Goal: Information Seeking & Learning: Find contact information

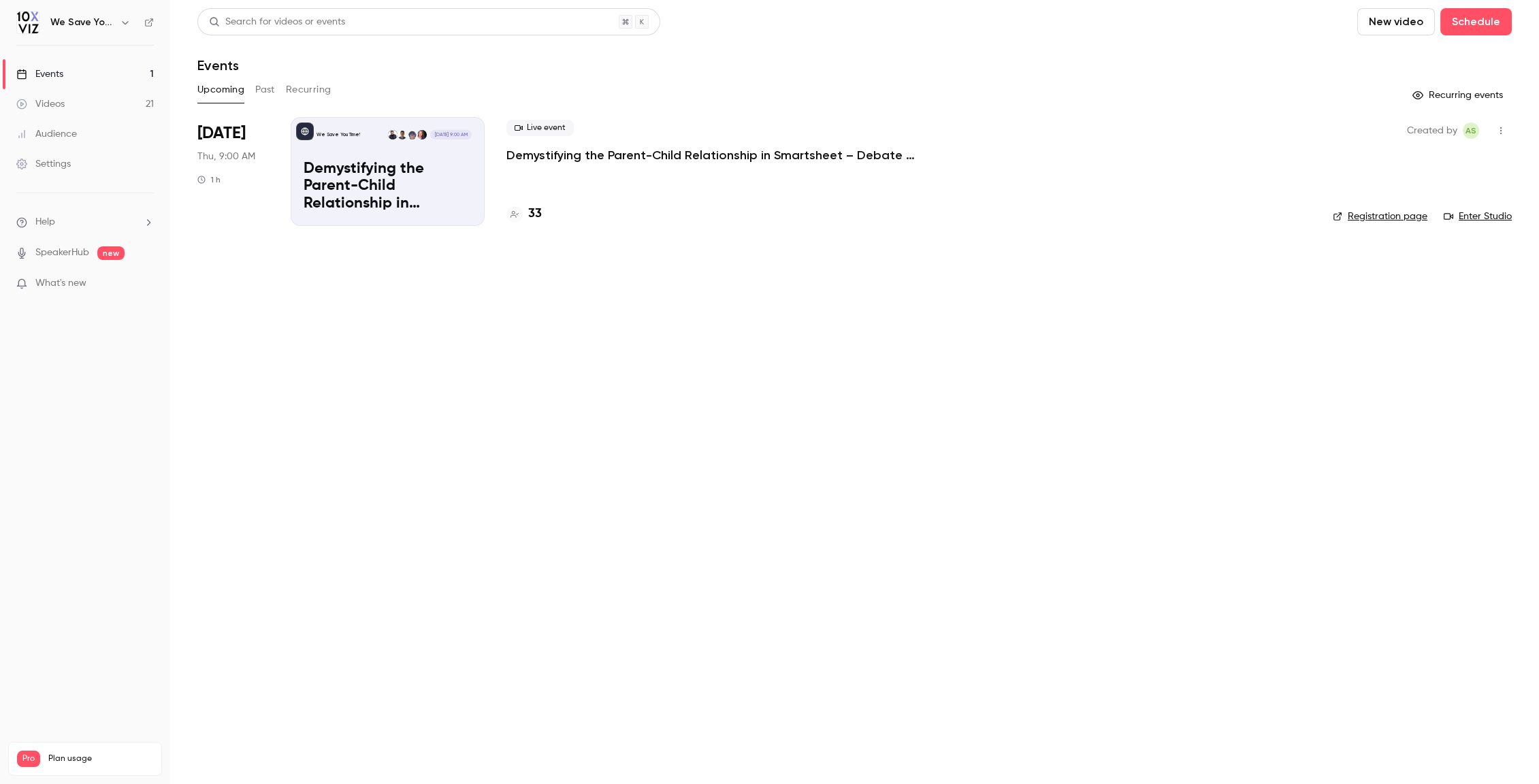
click at [407, 355] on main "Search for videos or events New video Schedule Events Upcoming Past Recurring R…" at bounding box center [853, 392] width 1368 height 784
click at [613, 439] on main "Search for videos or events New video Schedule Events Upcoming Past Recurring R…" at bounding box center [853, 392] width 1368 height 784
click at [573, 474] on main "Search for videos or events New video Schedule Events Upcoming Past Recurring R…" at bounding box center [853, 392] width 1368 height 784
click at [58, 159] on div "Settings" at bounding box center [43, 164] width 55 height 13
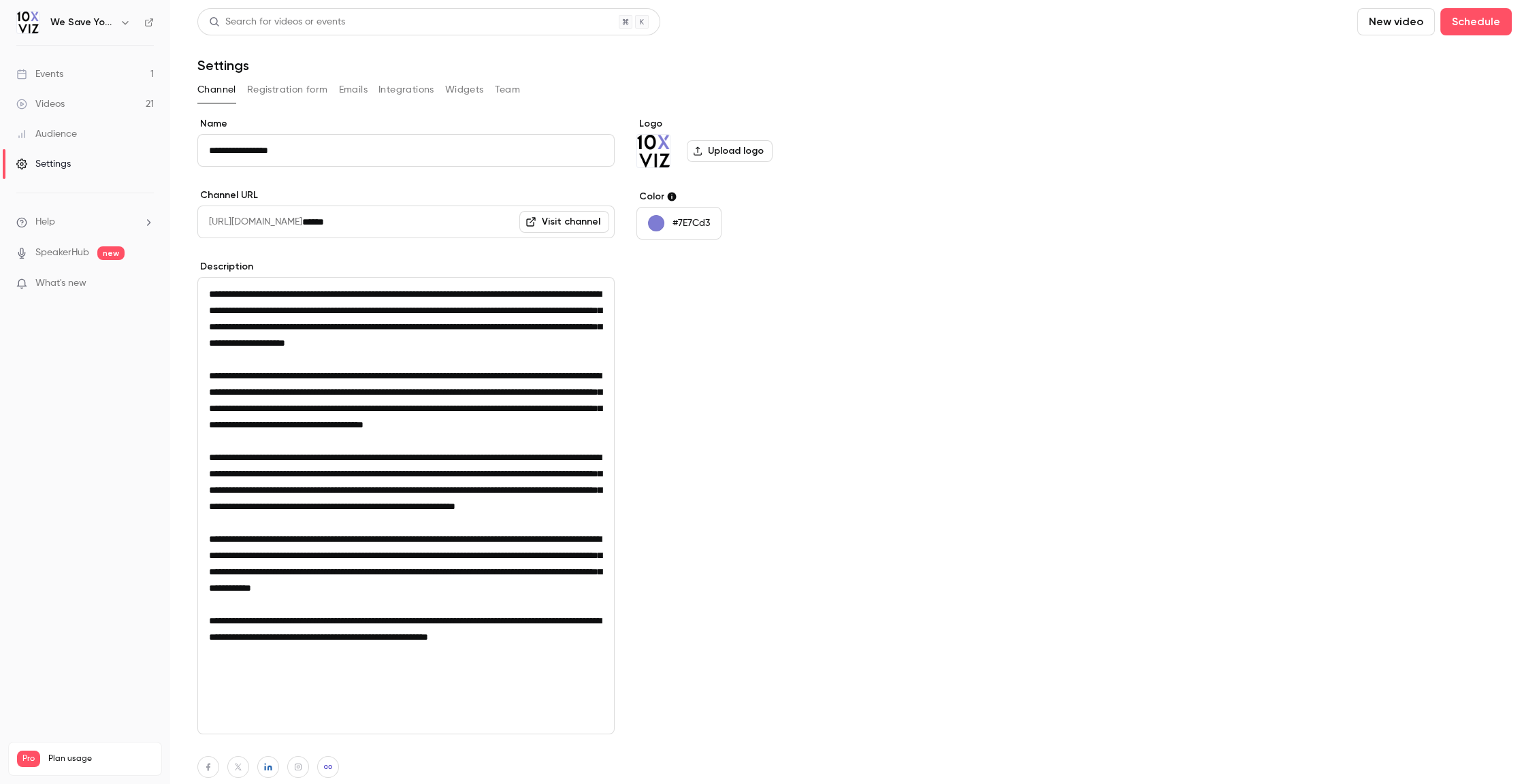
click at [507, 91] on button "Team" at bounding box center [507, 89] width 26 height 22
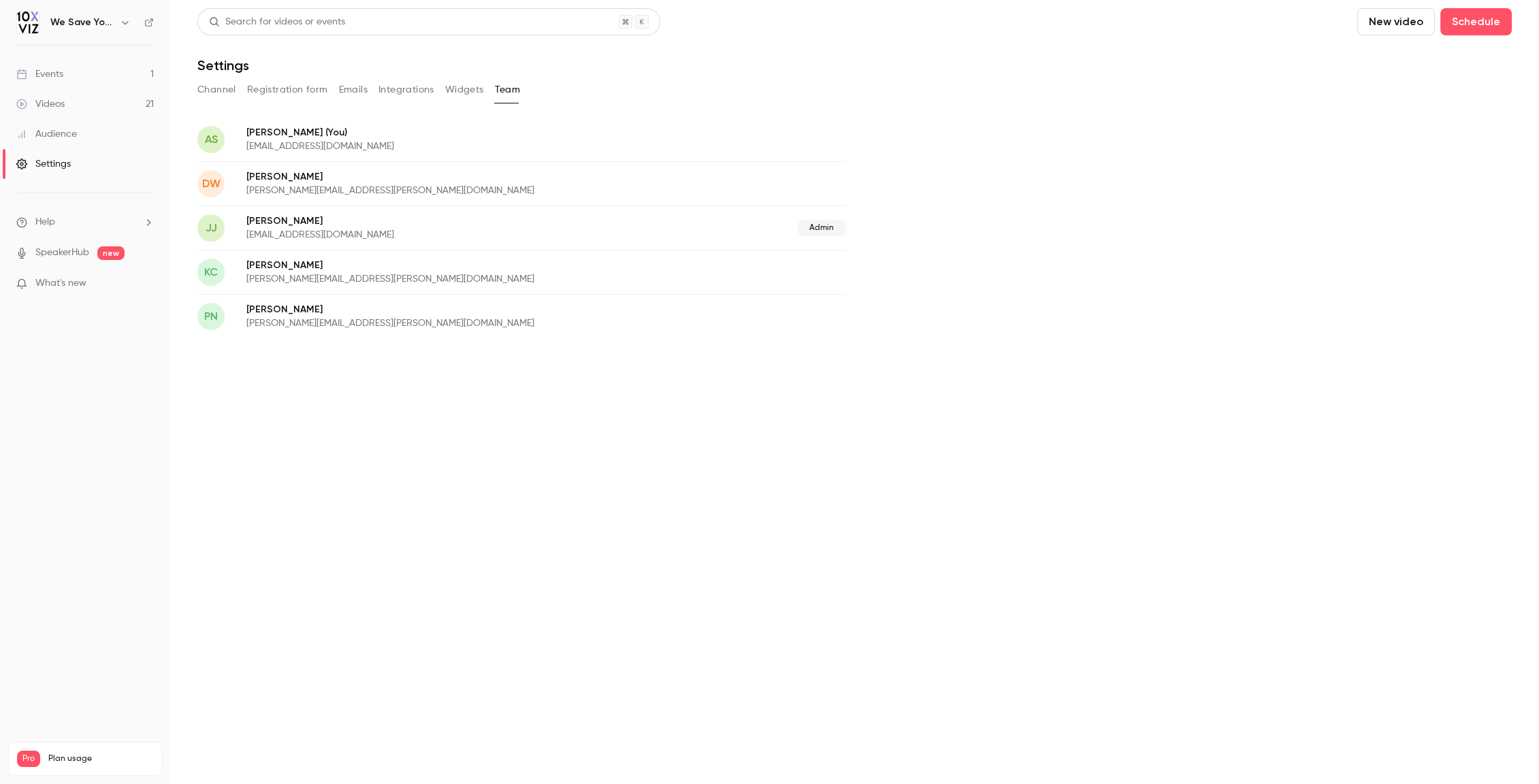
click at [321, 277] on p "[PERSON_NAME][EMAIL_ADDRESS][PERSON_NAME][DOMAIN_NAME]" at bounding box center [468, 279] width 444 height 13
click at [51, 76] on div "Events" at bounding box center [39, 74] width 47 height 13
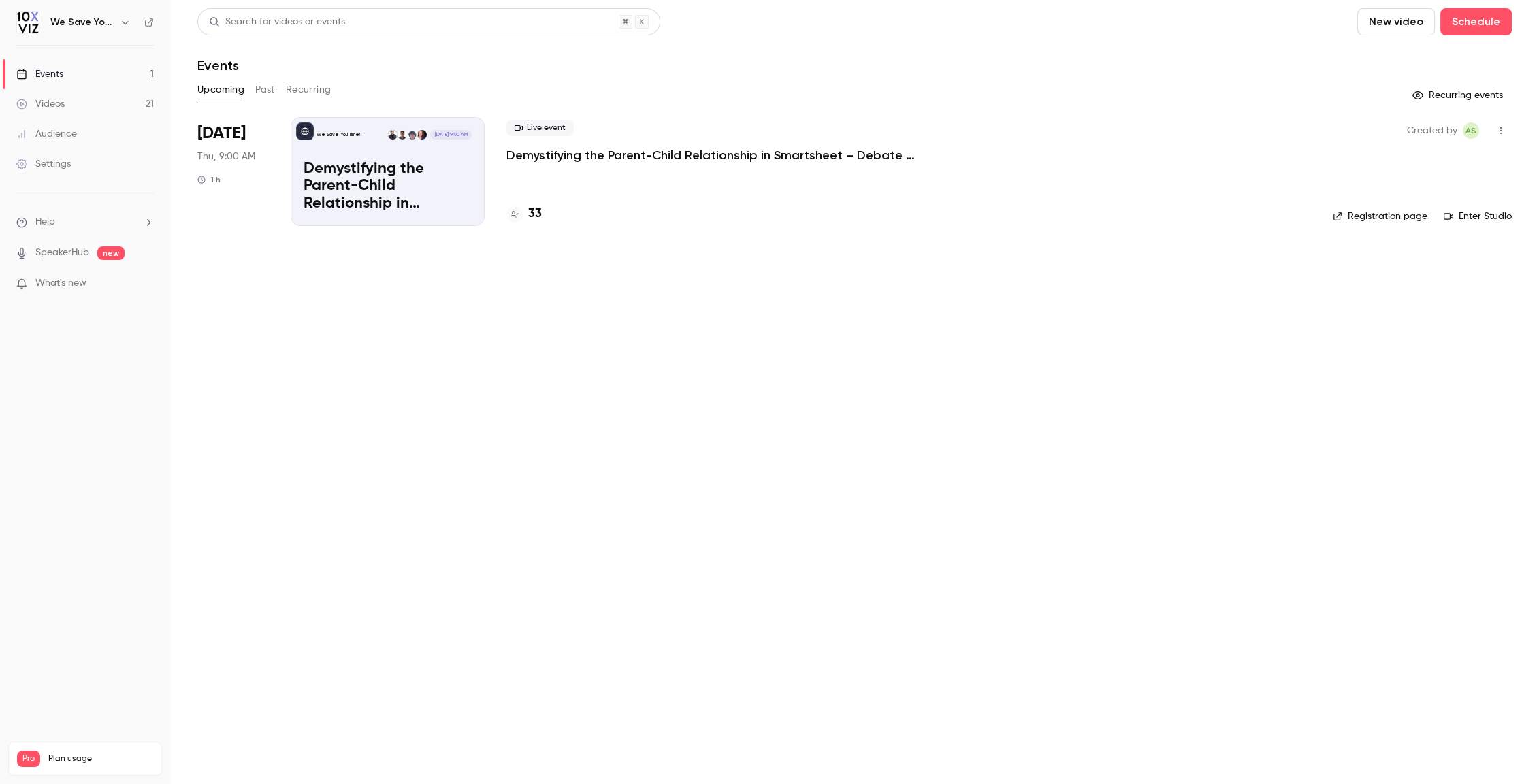
click at [65, 169] on div "Settings" at bounding box center [43, 164] width 55 height 13
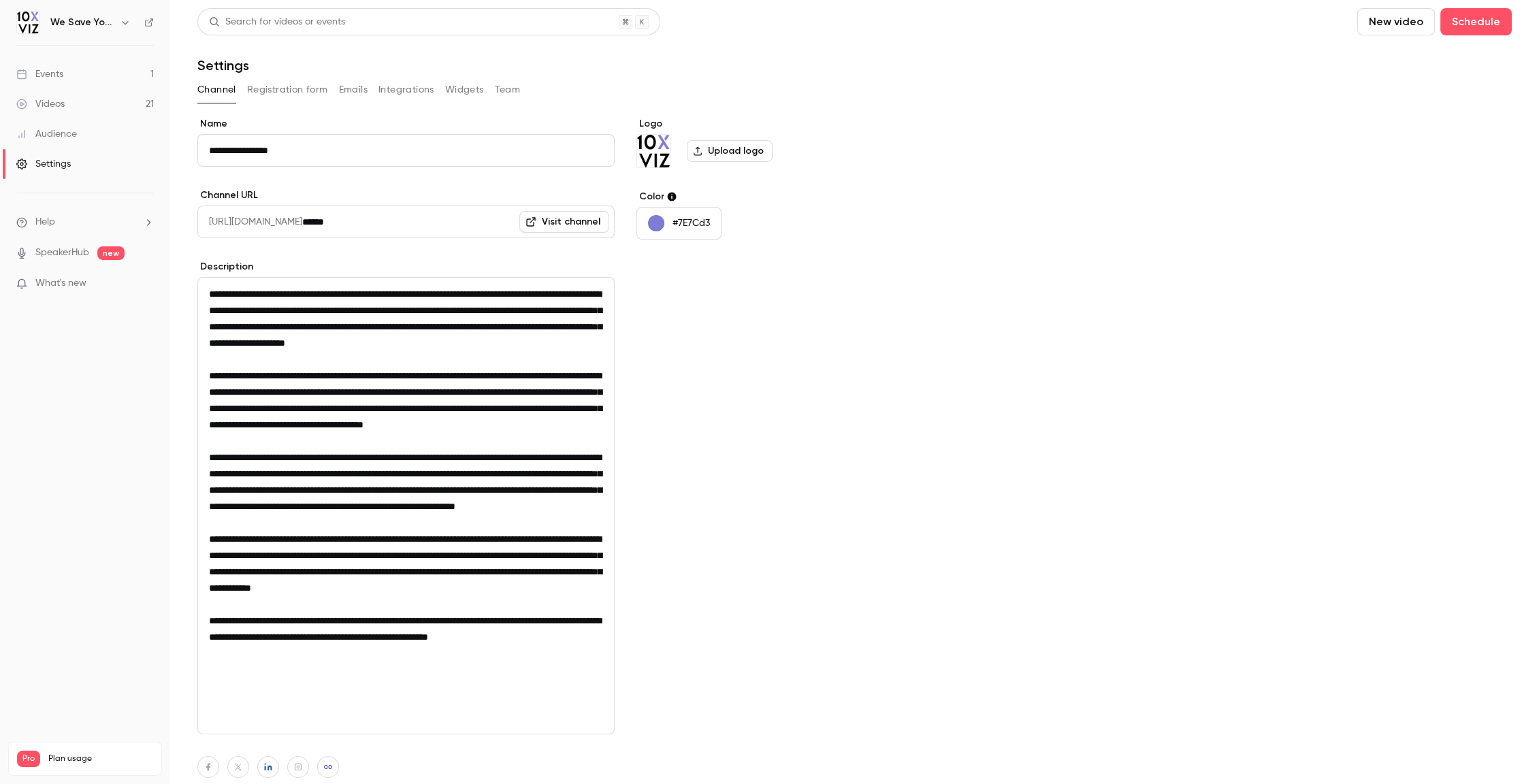
click at [501, 88] on button "Team" at bounding box center [507, 89] width 26 height 22
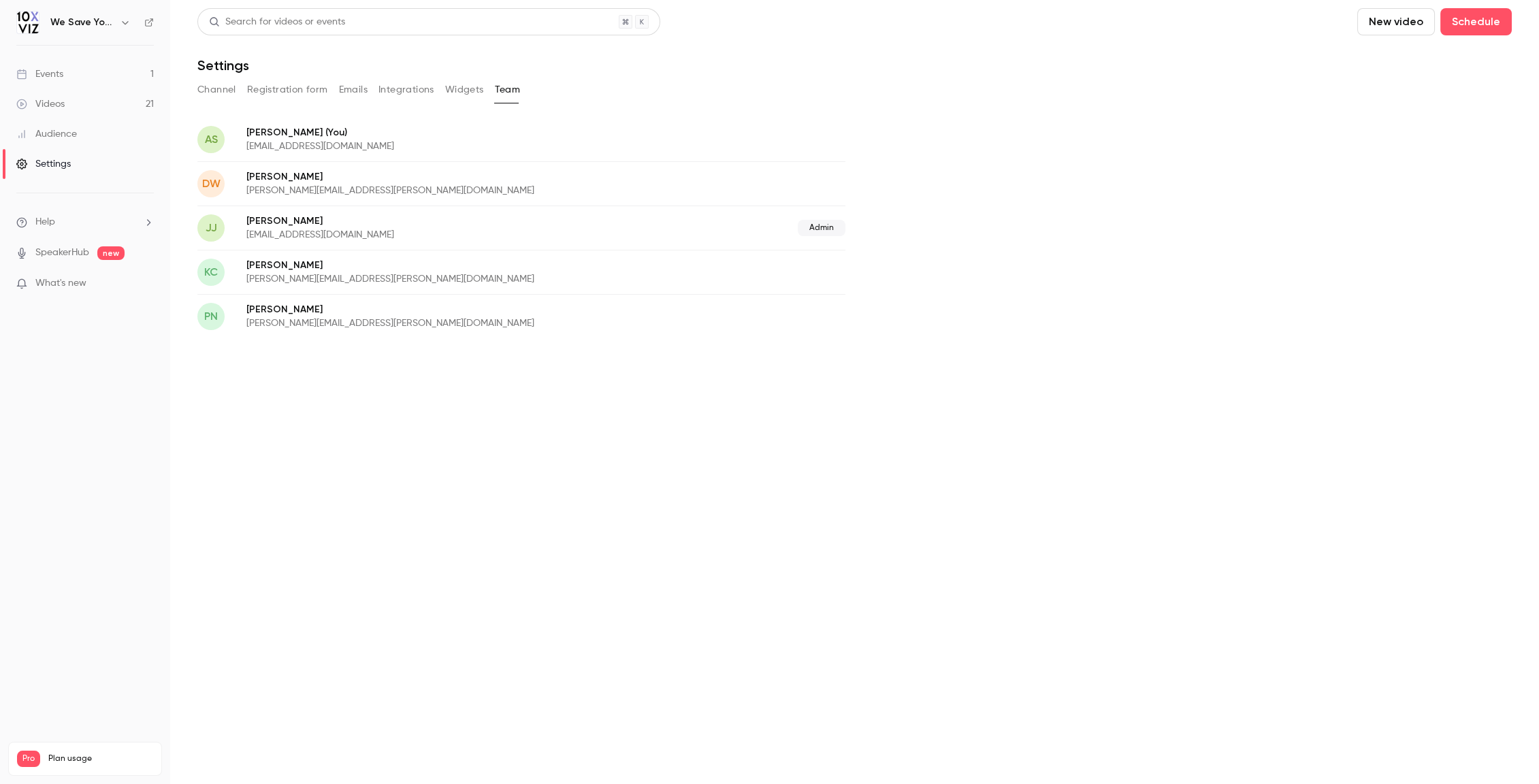
click at [665, 318] on div "[PERSON_NAME] Newcome [EMAIL_ADDRESS][PERSON_NAME][DOMAIN_NAME]" at bounding box center [522, 316] width 648 height 44
click at [381, 275] on p "[PERSON_NAME][EMAIL_ADDRESS][PERSON_NAME][DOMAIN_NAME]" at bounding box center [468, 279] width 444 height 13
click at [69, 72] on link "Events 1" at bounding box center [84, 74] width 170 height 30
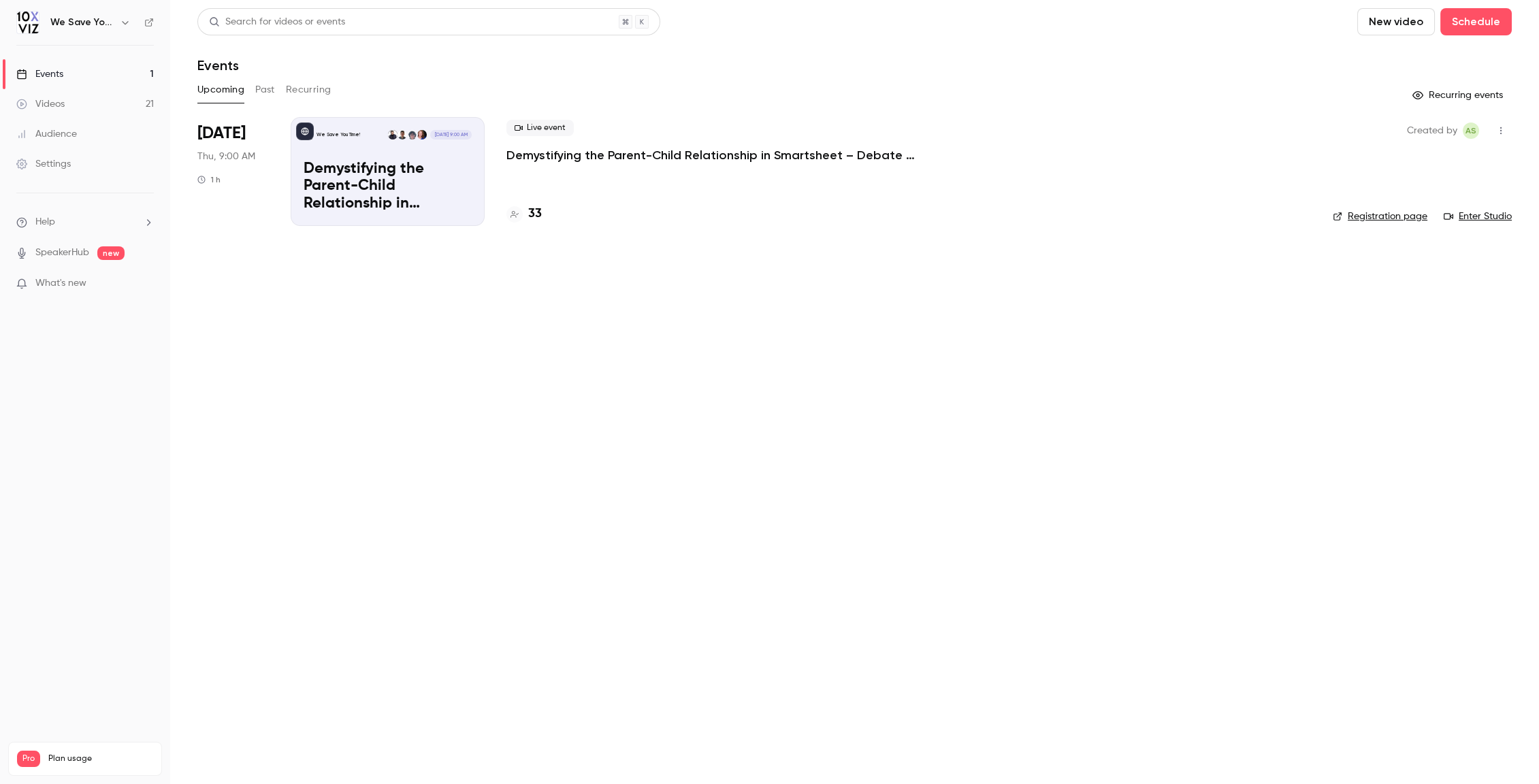
click at [571, 153] on p "Demystifying the Parent-Child Relationship in Smartsheet – Debate at the Dinner…" at bounding box center [711, 154] width 408 height 16
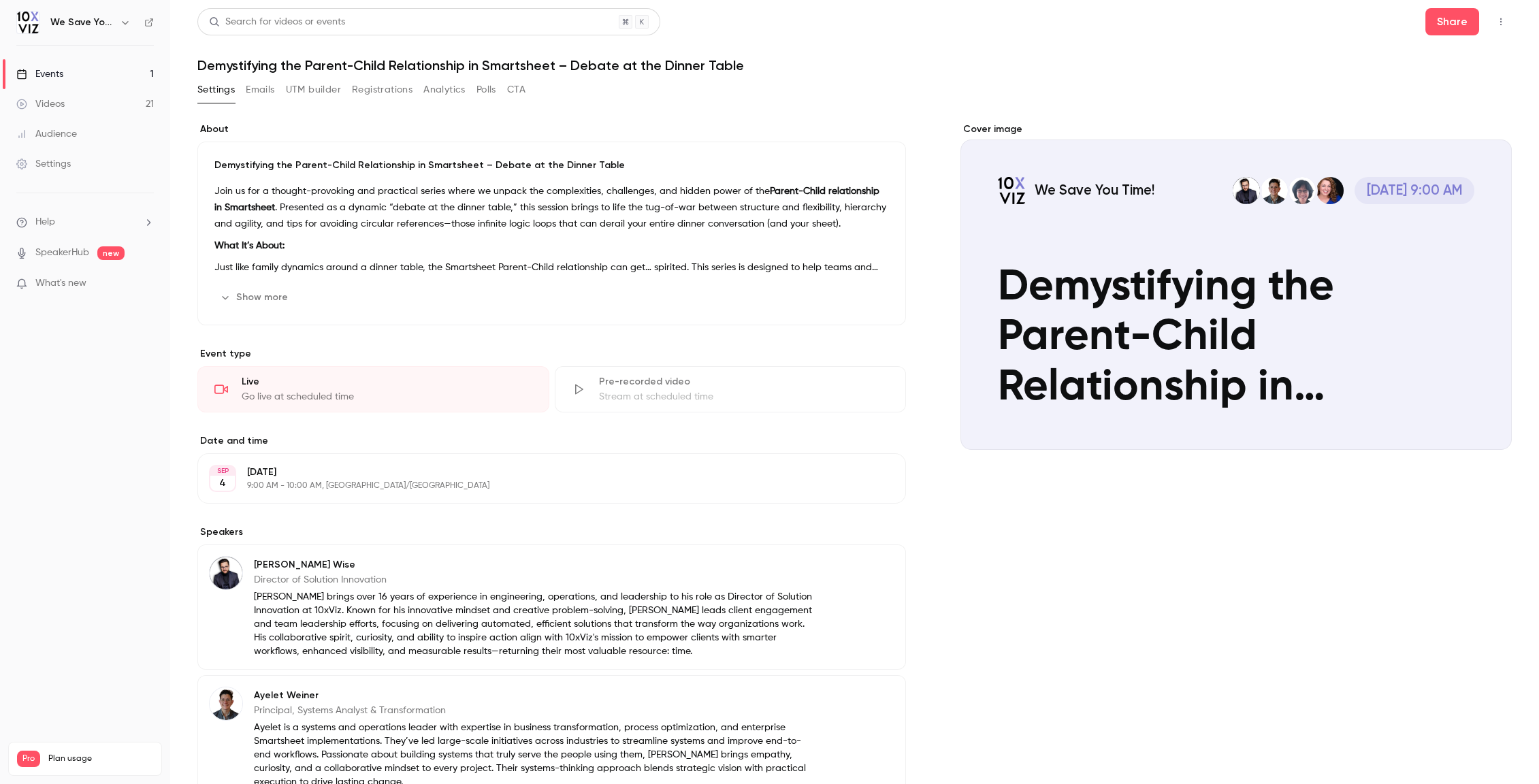
click at [374, 89] on button "Registrations" at bounding box center [382, 89] width 60 height 22
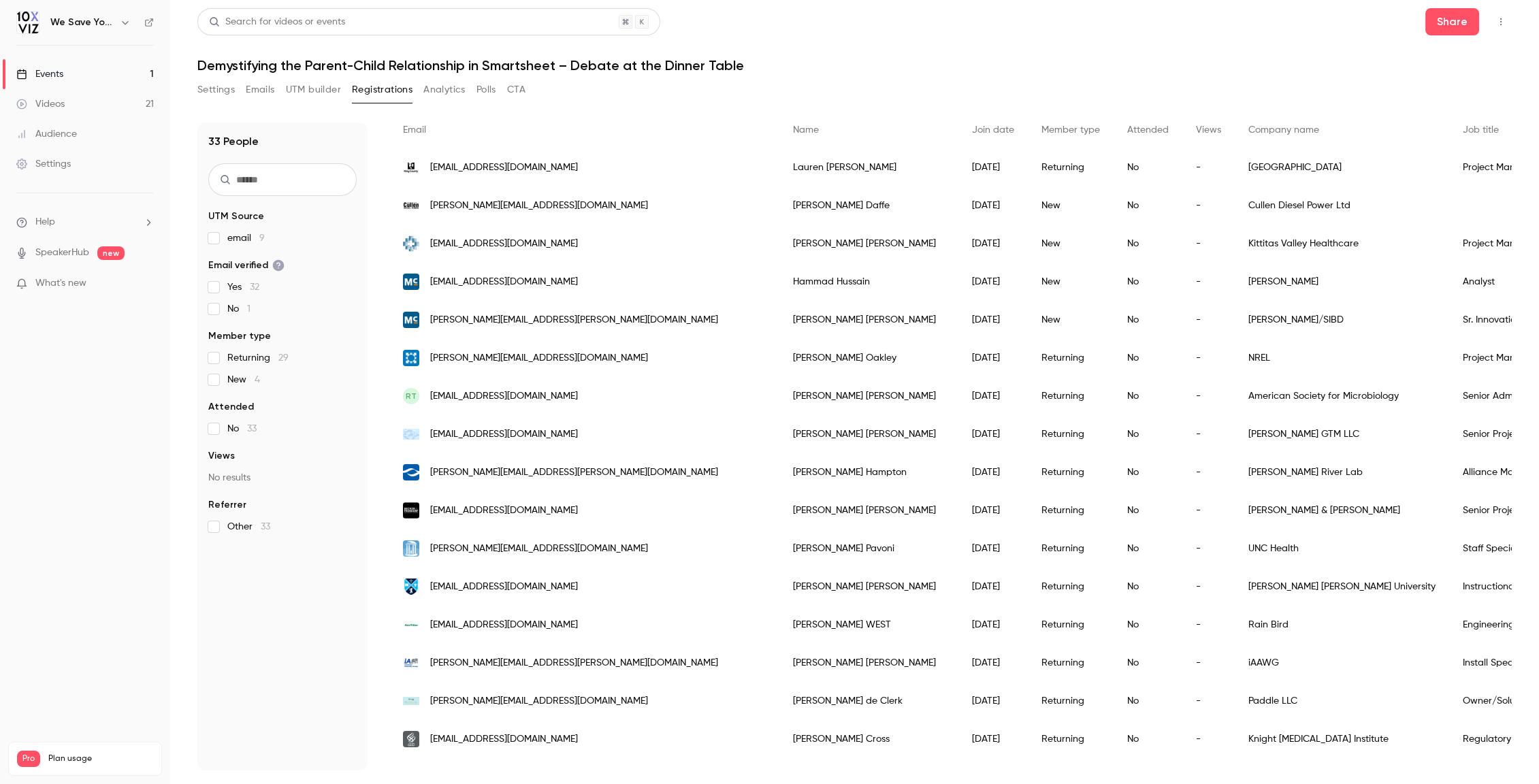
click at [780, 283] on div "[PERSON_NAME]" at bounding box center [869, 282] width 179 height 38
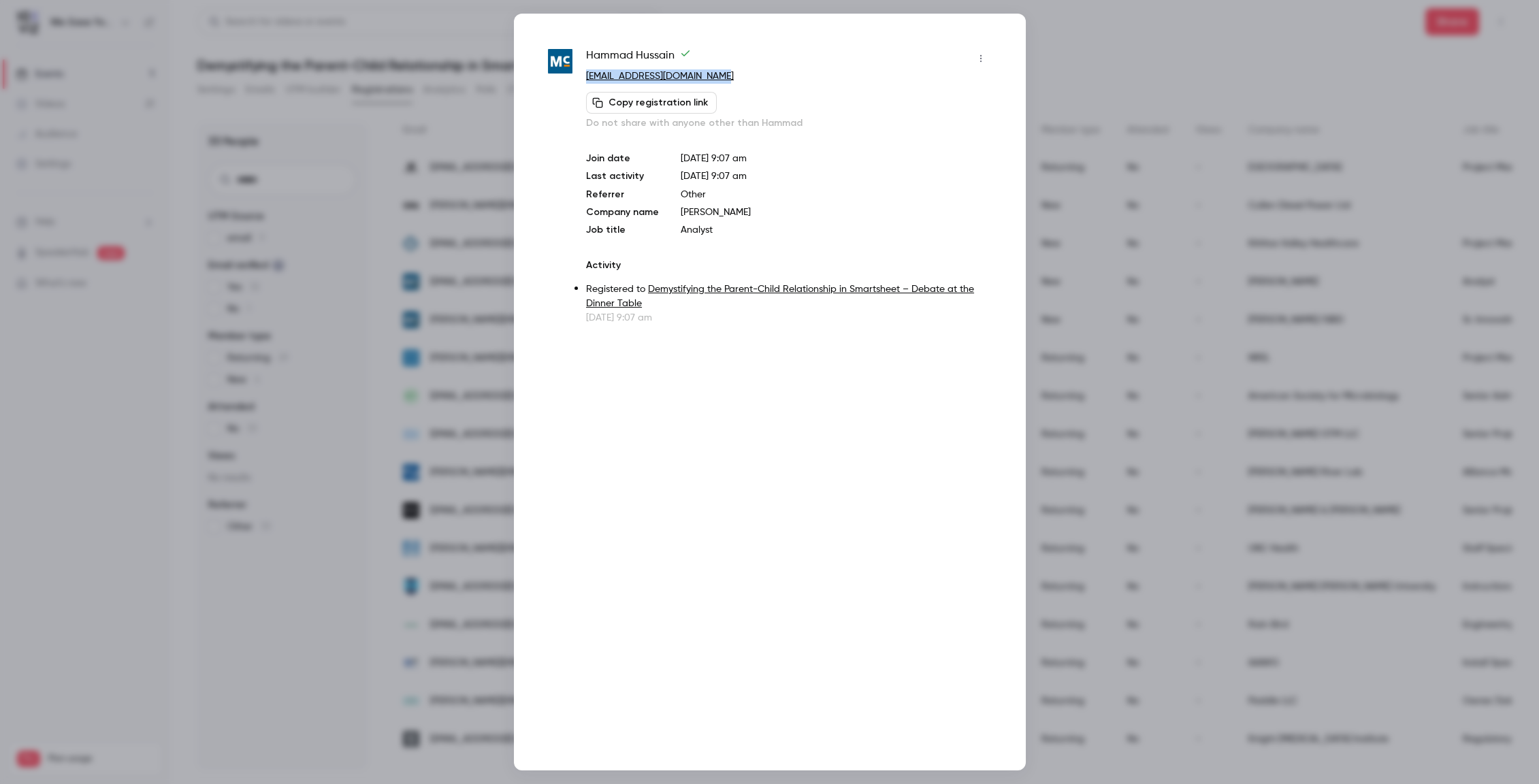
drag, startPoint x: 723, startPoint y: 74, endPoint x: 586, endPoint y: 74, distance: 137.0
click at [586, 74] on p "[EMAIL_ADDRESS][DOMAIN_NAME]" at bounding box center [788, 76] width 405 height 14
copy link "[EMAIL_ADDRESS][DOMAIN_NAME]"
drag, startPoint x: 718, startPoint y: 223, endPoint x: 680, endPoint y: 223, distance: 38.0
click at [681, 223] on p "Analyst" at bounding box center [836, 230] width 311 height 13
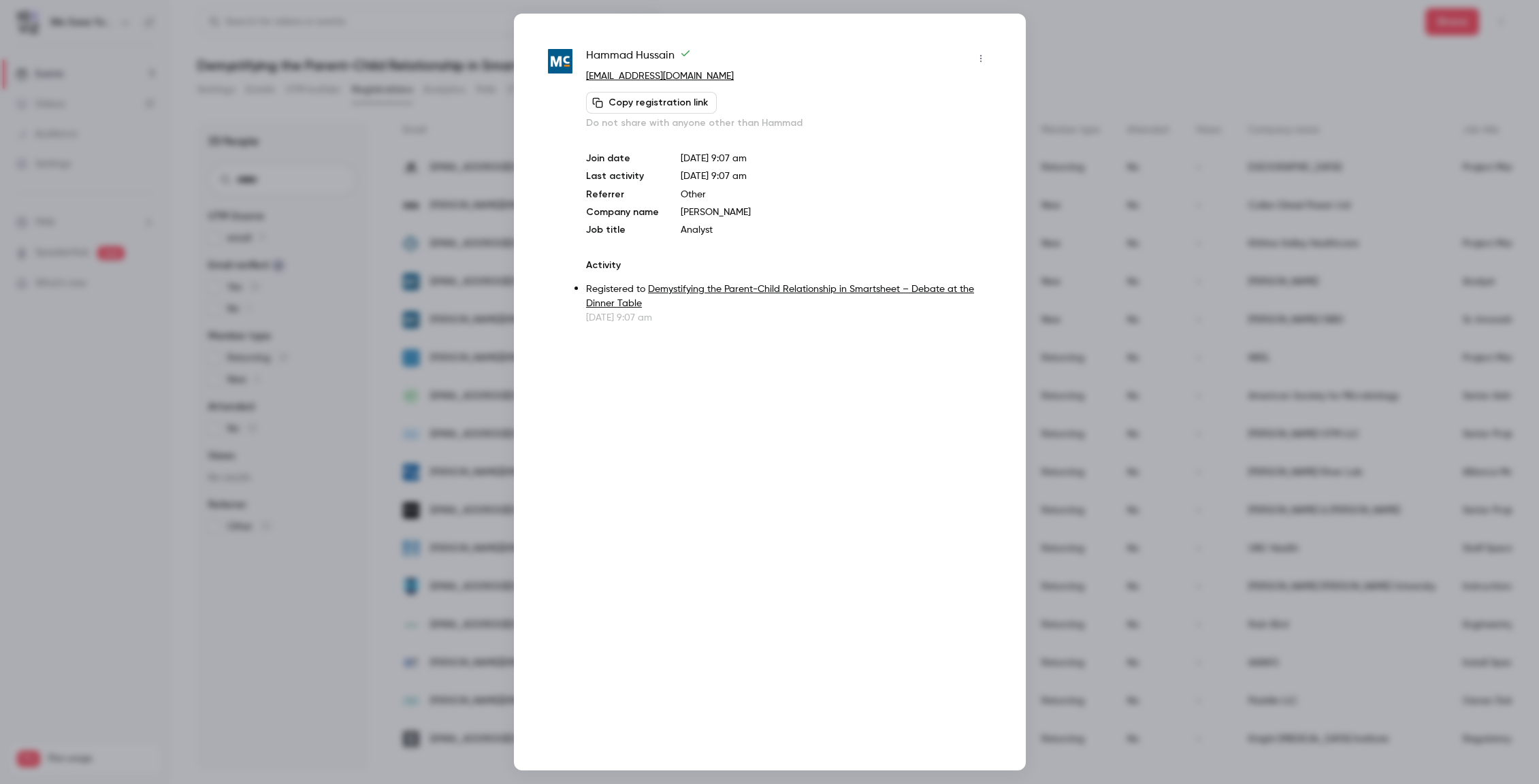
click at [1091, 72] on div at bounding box center [769, 392] width 1539 height 784
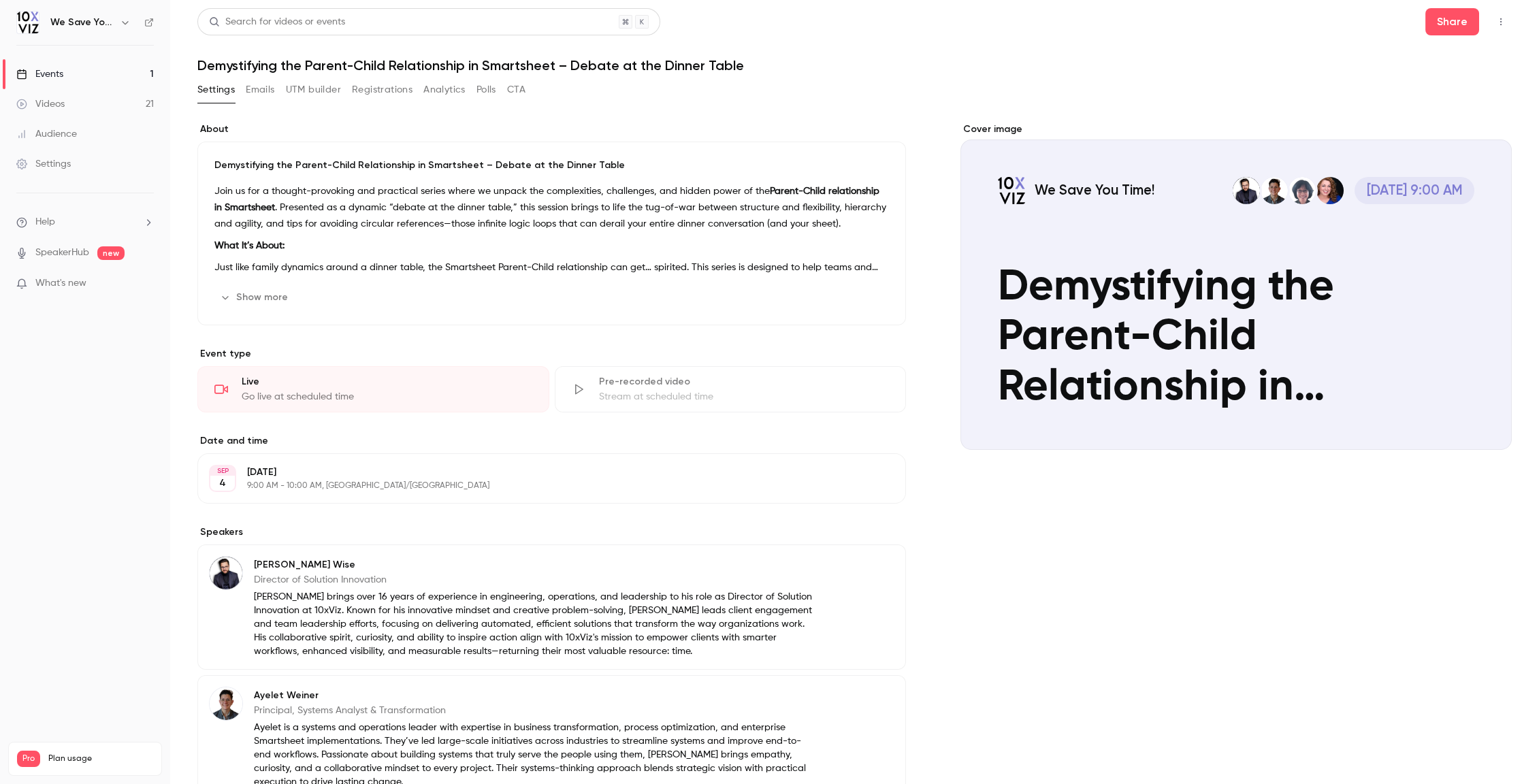
click at [392, 83] on button "Registrations" at bounding box center [382, 89] width 60 height 22
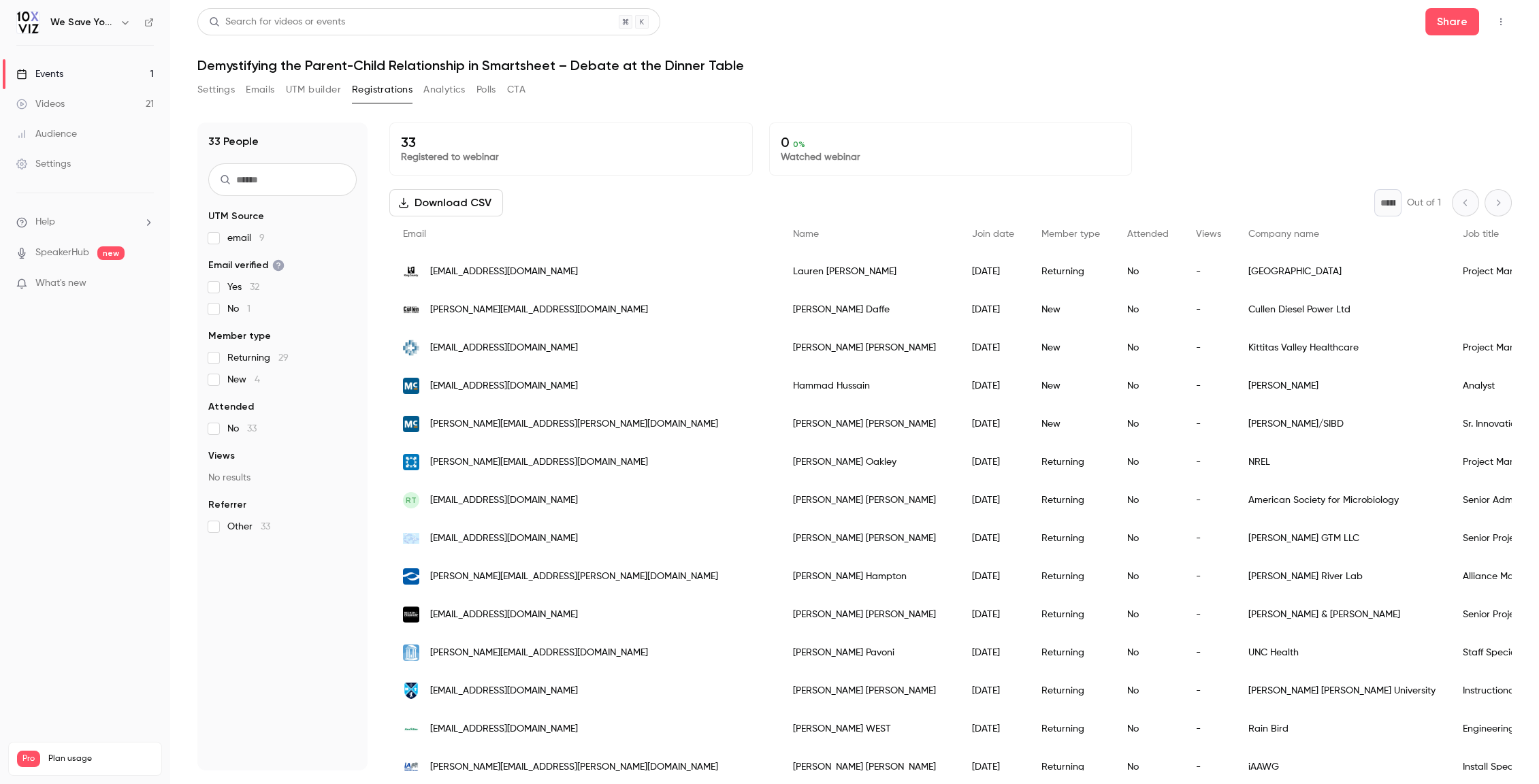
click at [77, 74] on link "Events 1" at bounding box center [84, 74] width 170 height 30
